Goal: Transaction & Acquisition: Purchase product/service

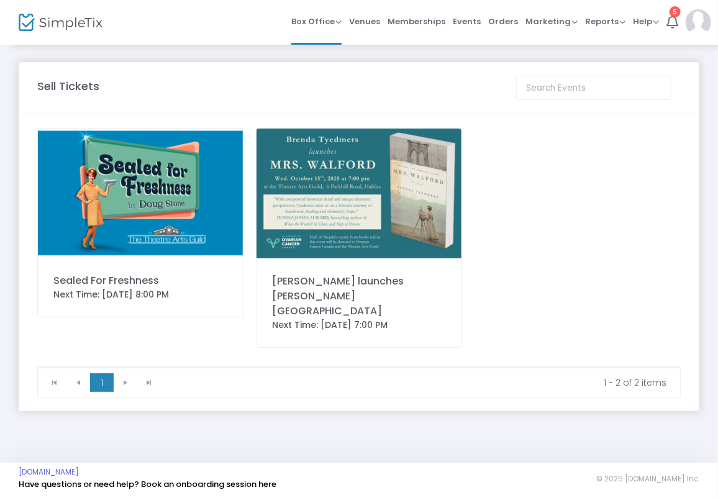
click at [134, 193] on img at bounding box center [140, 193] width 205 height 129
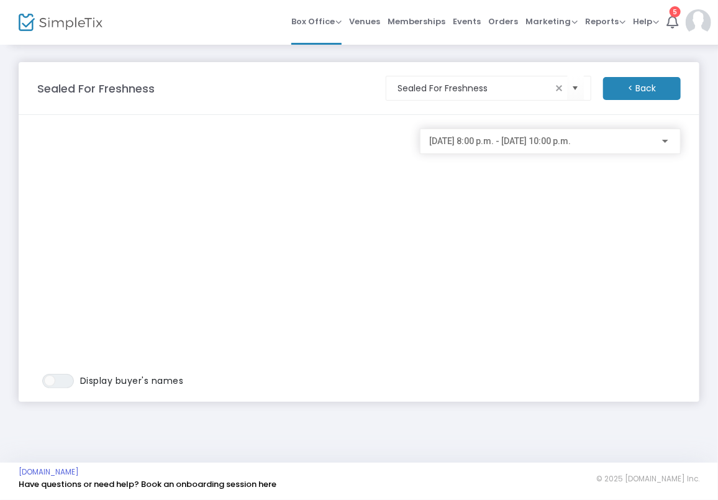
click at [564, 150] on div "[DATE] 8:00 p.m. - [DATE] 10:00 p.m." at bounding box center [550, 141] width 261 height 25
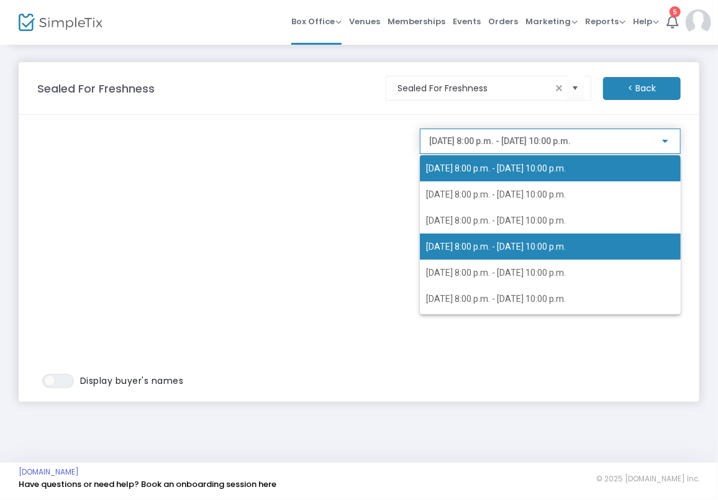
scroll to position [68, 0]
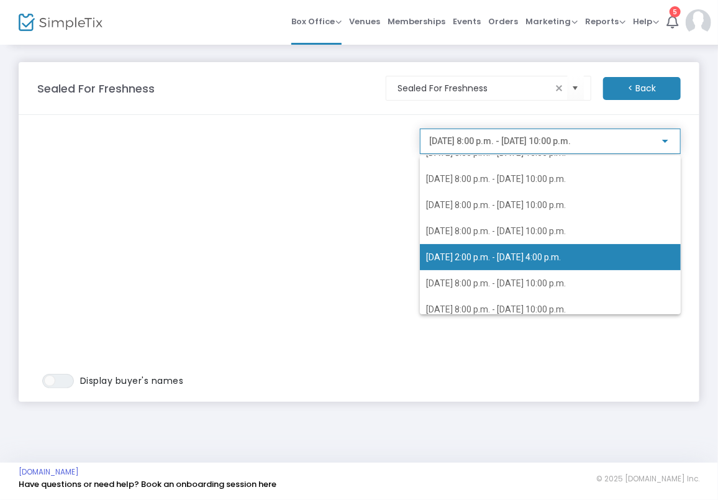
click at [484, 263] on span "[DATE] 2:00 p.m. - [DATE] 4:00 p.m." at bounding box center [550, 257] width 249 height 26
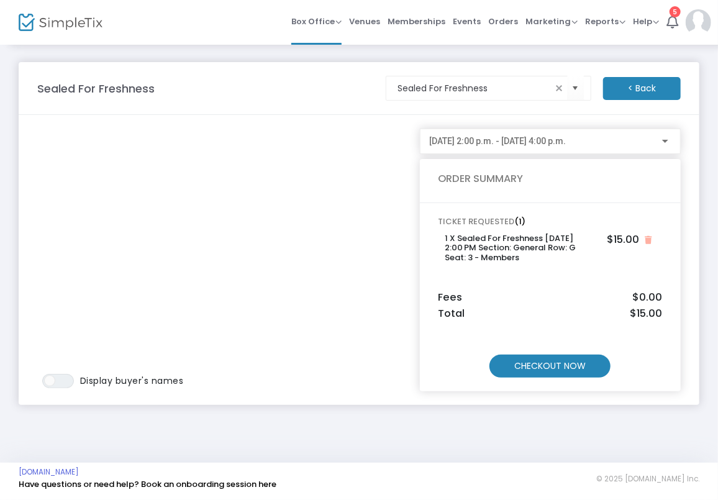
click at [564, 365] on m-button "CHECKOUT NOW" at bounding box center [549, 365] width 121 height 23
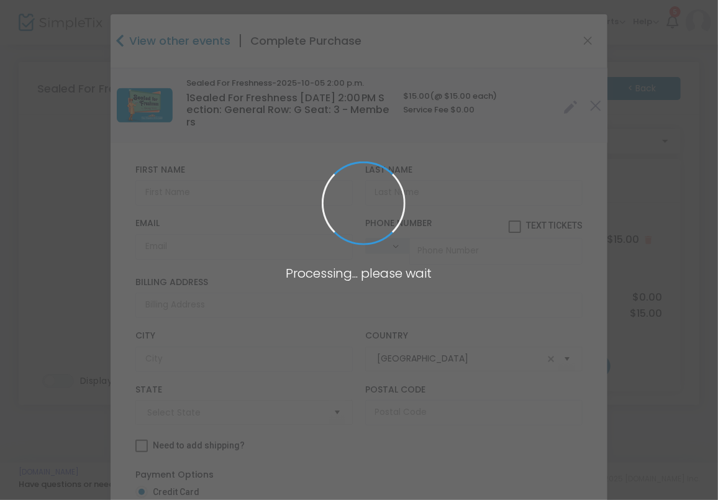
type input "[GEOGRAPHIC_DATA]"
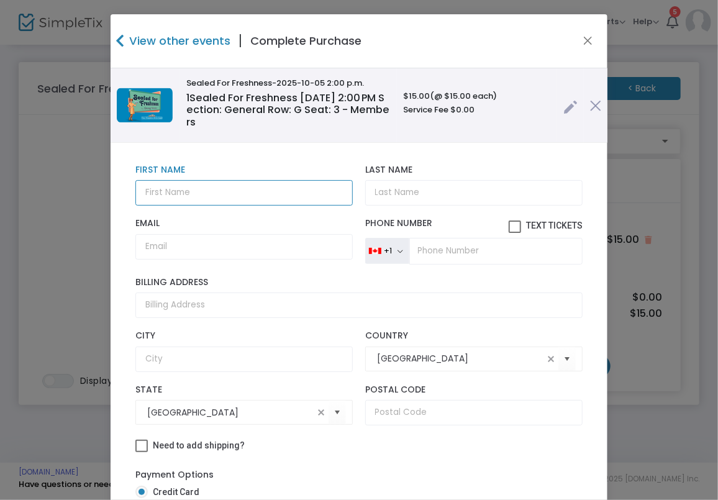
click at [222, 196] on input "text" at bounding box center [243, 192] width 217 height 25
drag, startPoint x: 220, startPoint y: 186, endPoint x: 125, endPoint y: 197, distance: 94.9
click at [129, 197] on div "[PERSON_NAME] First Name First Name is required." at bounding box center [244, 185] width 230 height 41
click at [168, 192] on input "[PERSON_NAME]" at bounding box center [243, 192] width 217 height 25
click at [169, 191] on input "[PERSON_NAME]" at bounding box center [243, 192] width 217 height 25
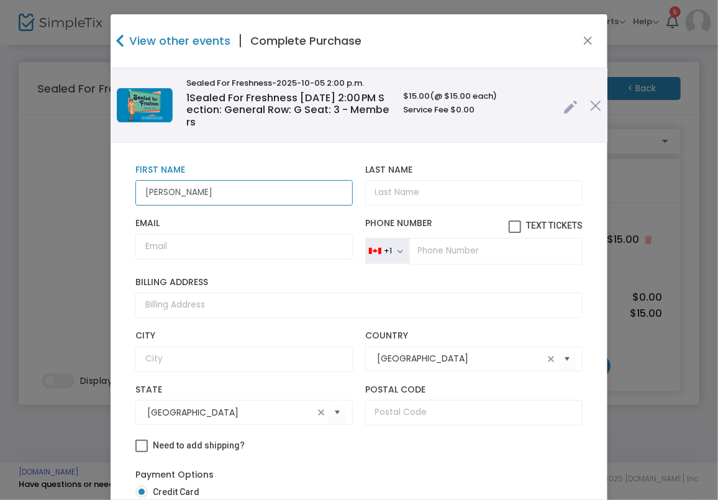
click at [169, 191] on input "[PERSON_NAME]" at bounding box center [243, 192] width 217 height 25
type input "[PERSON_NAME]"
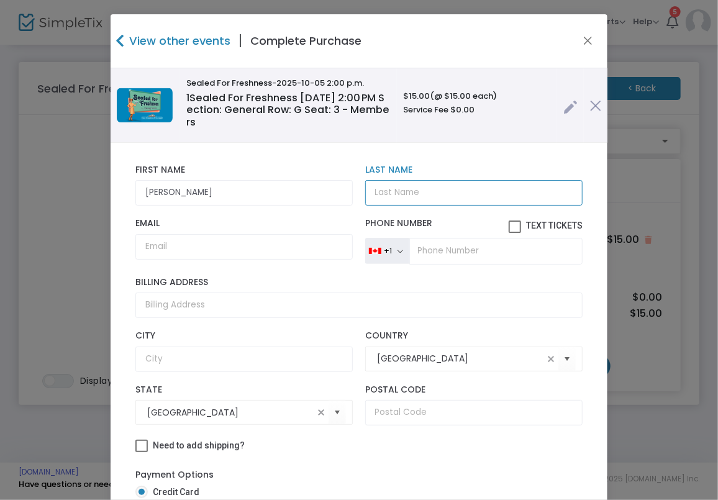
click at [429, 190] on input "Last Name" at bounding box center [473, 192] width 217 height 25
type input "Ardenne"
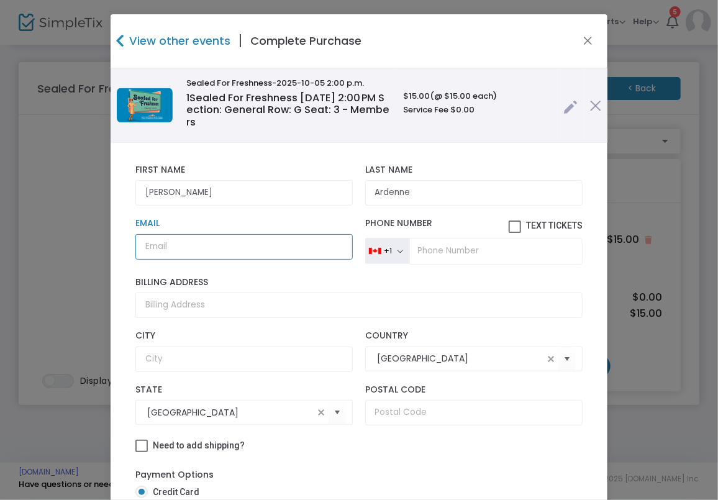
click at [320, 242] on input "Email" at bounding box center [243, 246] width 217 height 25
type input "[DOMAIN_NAME][EMAIL_ADDRESS][DOMAIN_NAME]"
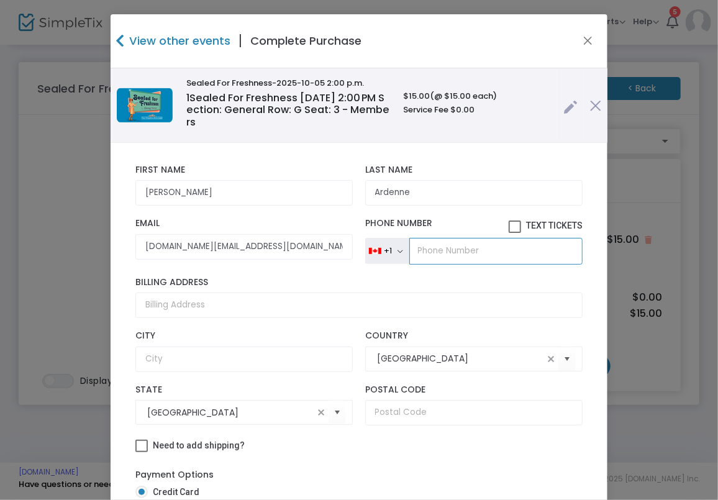
click at [497, 263] on input "tel" at bounding box center [495, 251] width 173 height 26
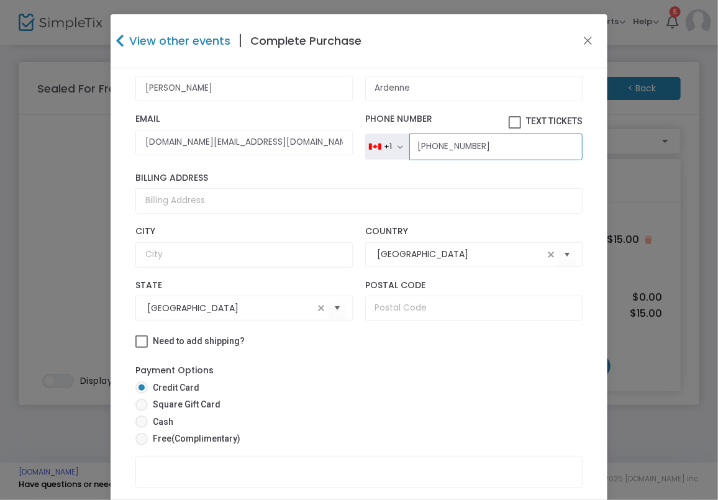
scroll to position [133, 0]
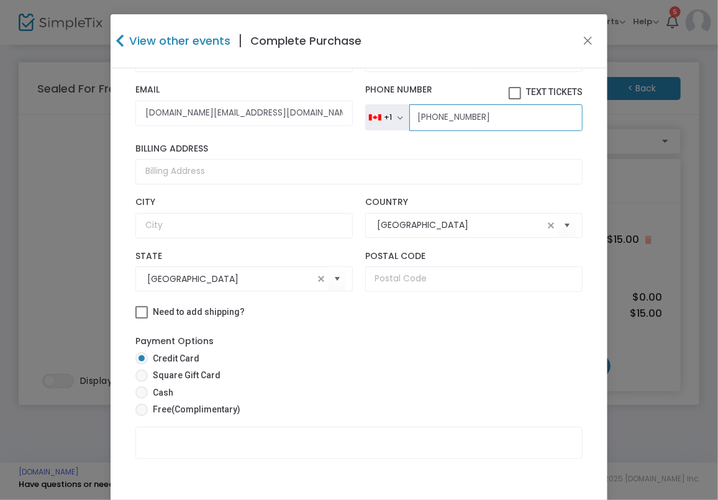
type input "[PHONE_NUMBER]"
click at [136, 389] on span at bounding box center [141, 392] width 12 height 12
click at [141, 399] on input "Cash" at bounding box center [141, 399] width 1 height 1
radio input "true"
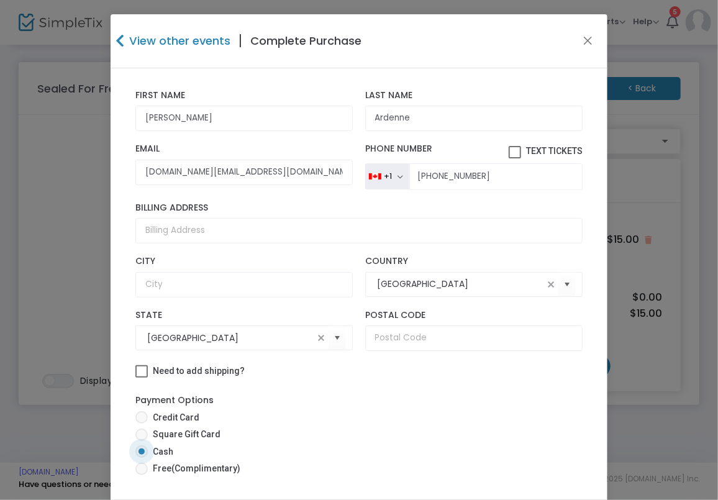
scroll to position [0, 0]
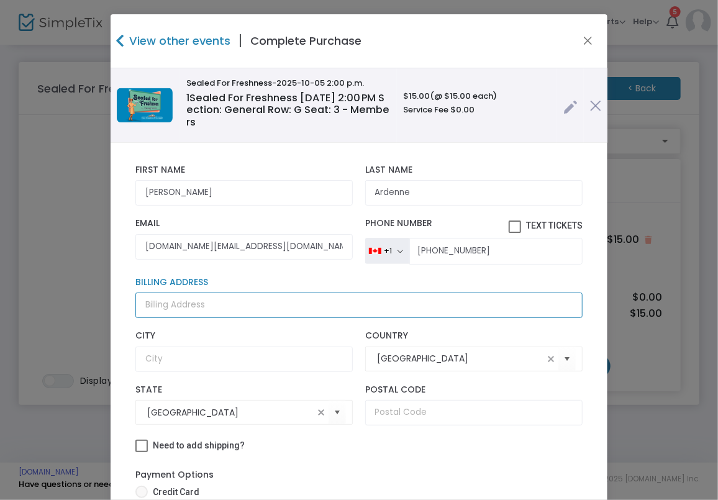
click at [192, 310] on input "Billing Address" at bounding box center [358, 304] width 447 height 25
type input "a"
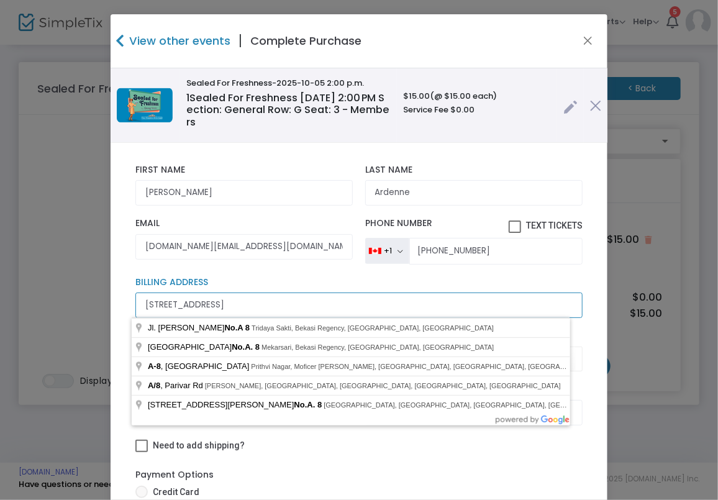
type input "[STREET_ADDRESS]"
click at [253, 274] on div "A-8 Birches Drive Billing Address" at bounding box center [358, 297] width 459 height 53
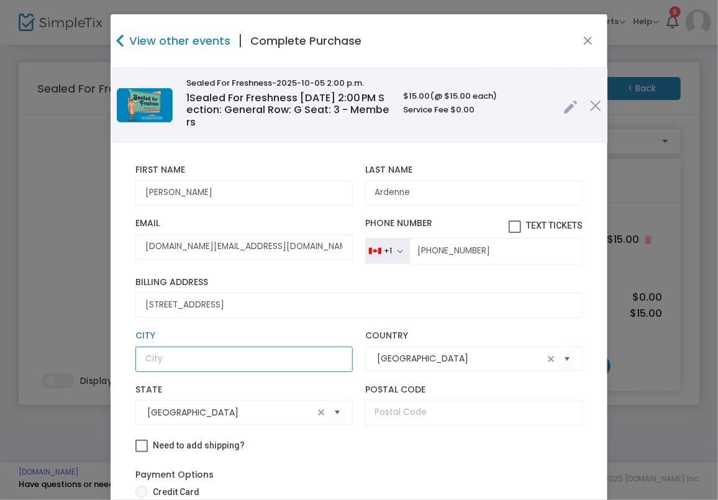
click at [241, 364] on input "text" at bounding box center [243, 358] width 217 height 25
type input "[GEOGRAPHIC_DATA]"
type input "NS"
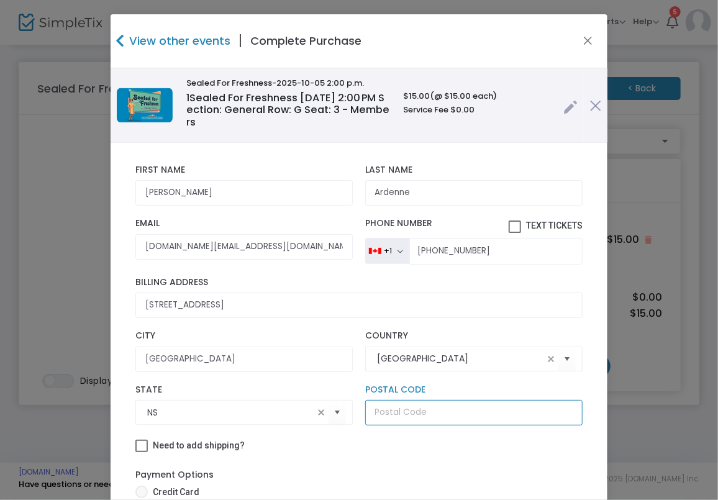
type input "B3P 1R3"
type input "NS"
click at [408, 413] on input "B3P 1R3" at bounding box center [473, 412] width 217 height 25
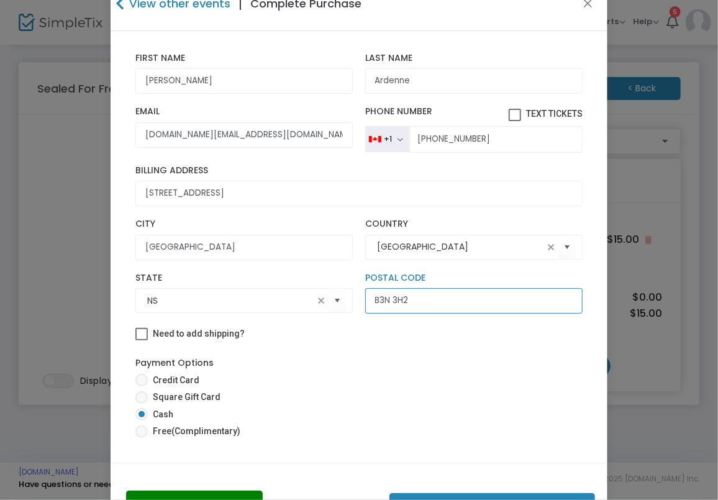
scroll to position [68, 0]
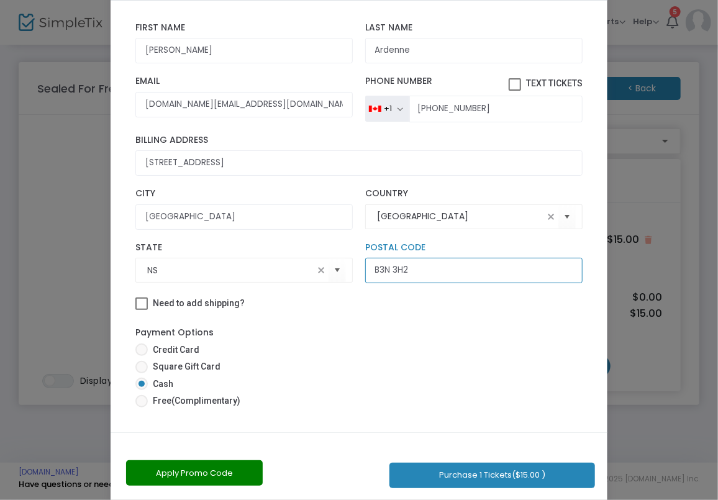
type input "B3N 3H2"
click at [509, 475] on button "Purchase 1 Tickets ($15.00 )" at bounding box center [491, 474] width 205 height 25
